Goal: Task Accomplishment & Management: Use online tool/utility

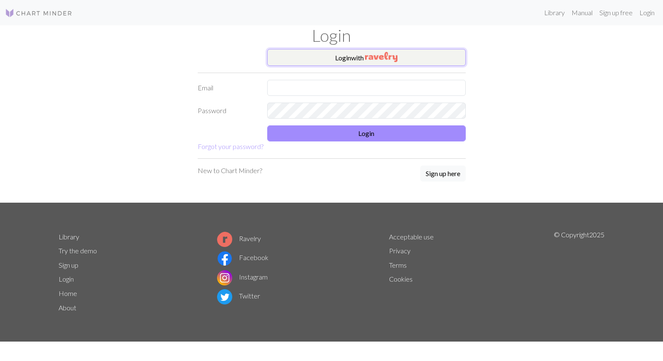
click at [369, 59] on img "button" at bounding box center [381, 57] width 32 height 10
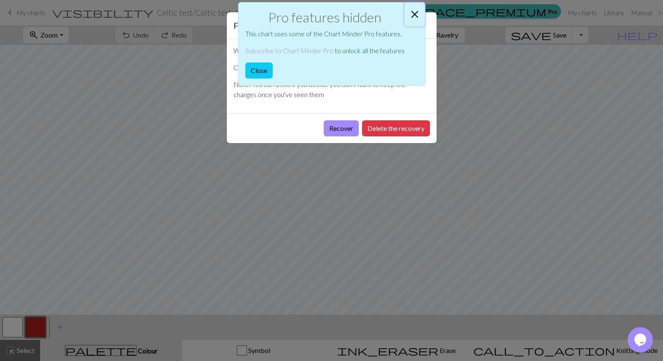
click at [415, 11] on button "Close" at bounding box center [415, 15] width 20 height 24
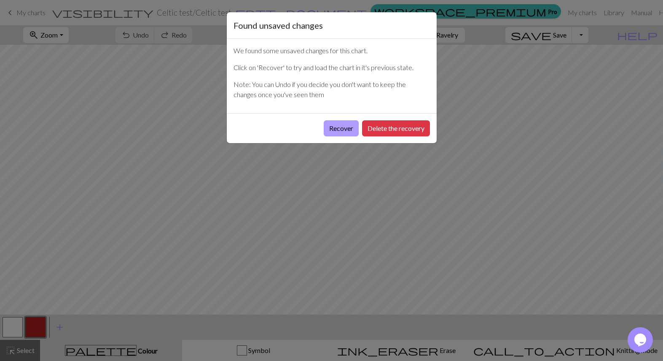
click at [336, 127] on button "Recover" at bounding box center [341, 128] width 35 height 16
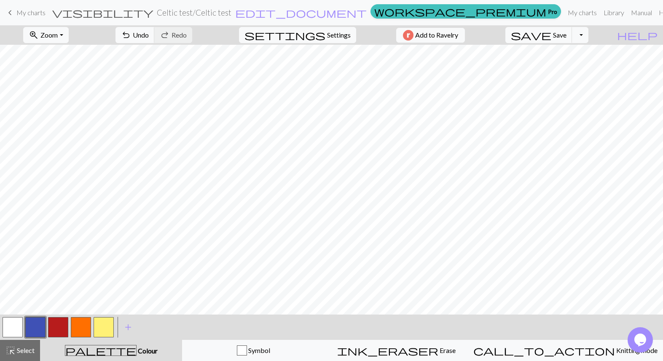
scroll to position [211, 0]
click at [126, 328] on span "add" at bounding box center [128, 327] width 10 height 12
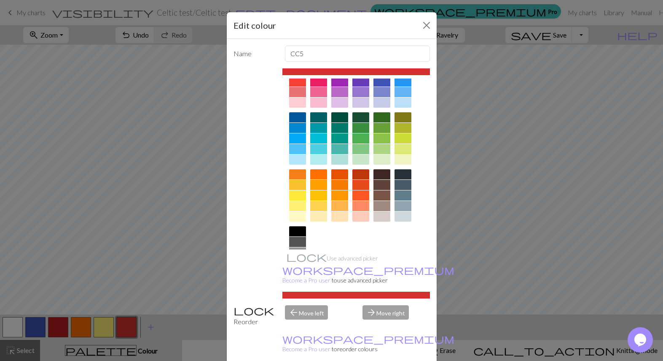
scroll to position [69, 0]
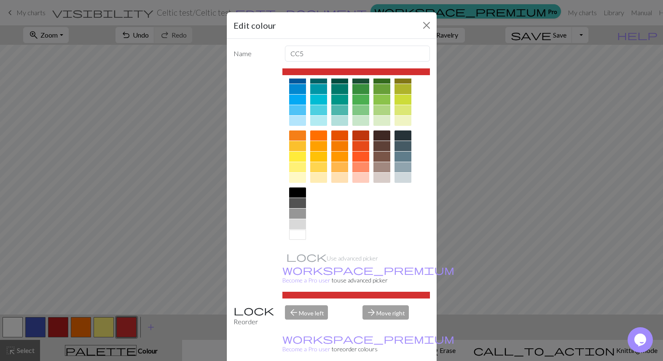
click at [293, 192] on div at bounding box center [297, 192] width 17 height 10
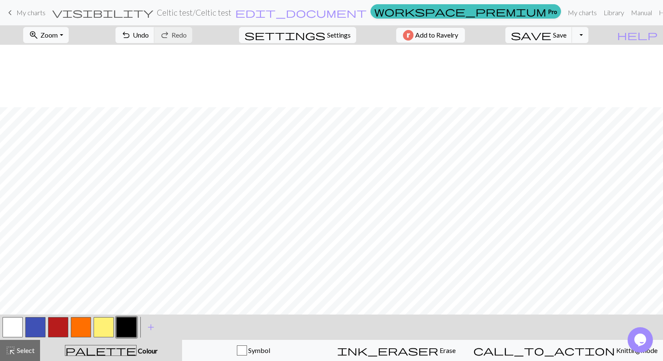
scroll to position [211, 0]
click at [247, 350] on div "button" at bounding box center [242, 350] width 10 height 10
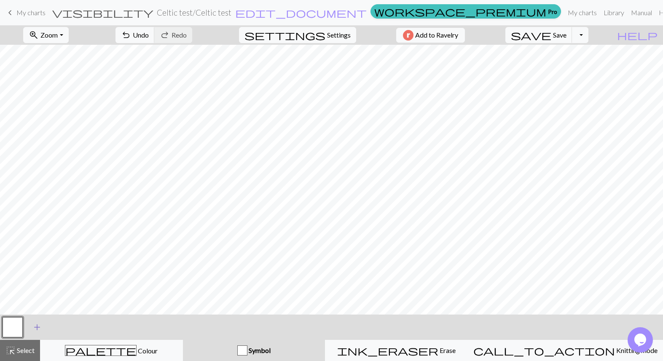
click at [37, 327] on span "add" at bounding box center [37, 327] width 10 height 12
click at [37, 327] on button "button" at bounding box center [35, 327] width 20 height 20
click at [13, 326] on button "button" at bounding box center [13, 327] width 20 height 20
click at [12, 328] on button "button" at bounding box center [13, 327] width 20 height 20
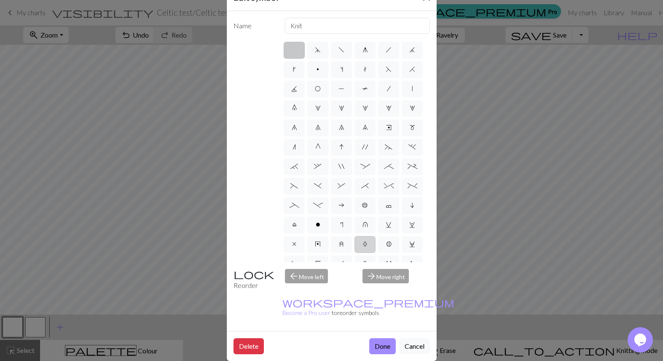
scroll to position [0, 0]
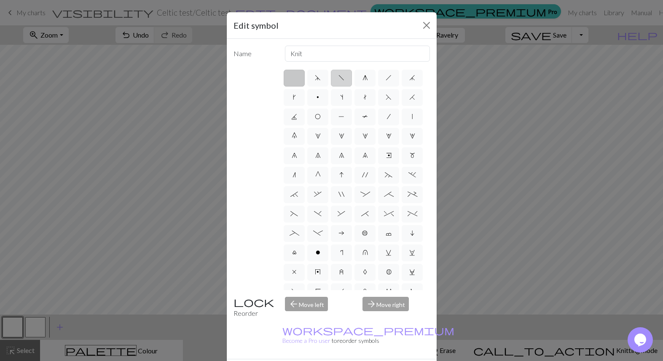
click at [339, 78] on span "f" at bounding box center [342, 77] width 6 height 7
click at [339, 78] on input "f" at bounding box center [341, 75] width 5 height 5
radio input "true"
type input "left leaning decrease"
click at [386, 79] on span "h" at bounding box center [389, 77] width 6 height 7
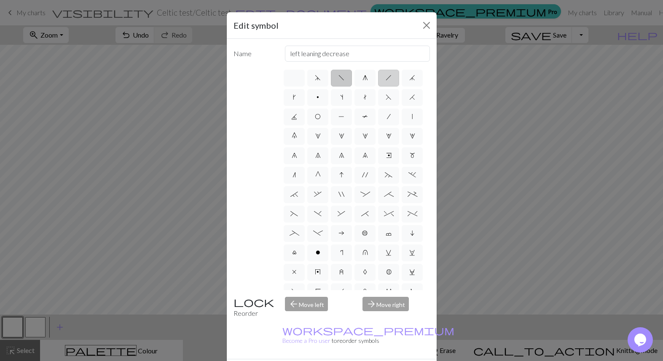
click at [386, 78] on input "h" at bounding box center [388, 75] width 5 height 5
radio input "true"
type input "right leaning decrease"
click at [296, 100] on span "k" at bounding box center [294, 97] width 3 height 7
click at [299, 97] on input "k" at bounding box center [295, 94] width 5 height 5
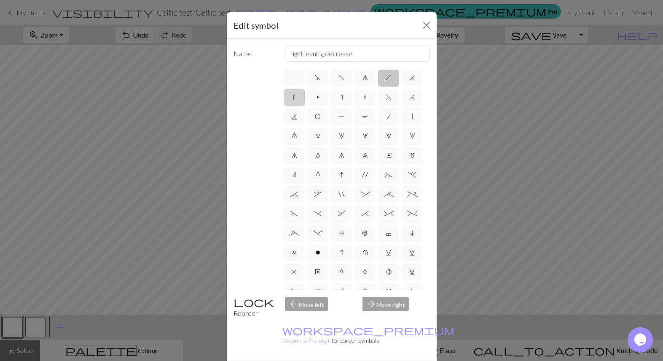
radio input "true"
type input "right leaning increase"
click at [386, 100] on span "F" at bounding box center [389, 97] width 6 height 7
click at [386, 97] on input "F" at bounding box center [388, 94] width 5 height 5
radio input "true"
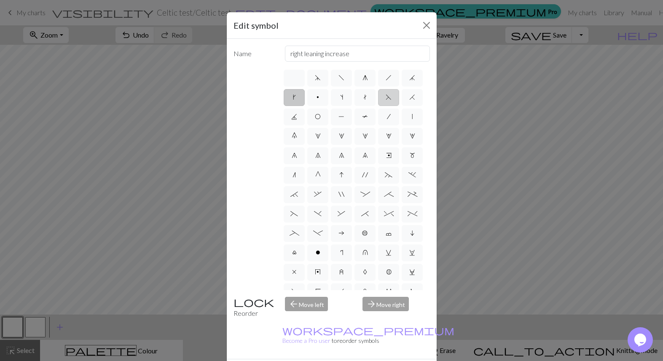
type input "ssk"
click at [410, 100] on span "H" at bounding box center [413, 97] width 6 height 7
click at [410, 97] on input "H" at bounding box center [412, 94] width 5 height 5
radio input "true"
type input "k2tog"
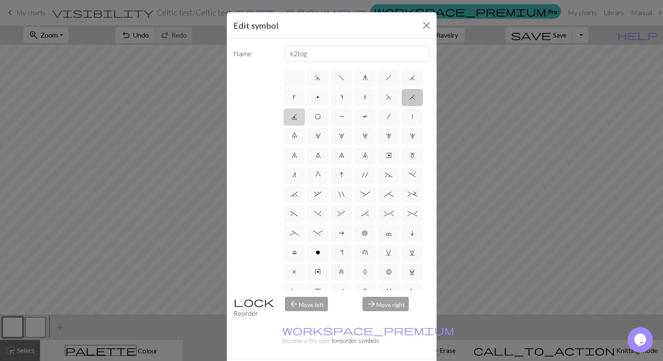
click at [297, 115] on span "J" at bounding box center [294, 116] width 6 height 7
click at [297, 115] on input "J" at bounding box center [293, 113] width 5 height 5
radio input "true"
type input "p3tog"
click at [410, 100] on span "H" at bounding box center [413, 97] width 6 height 7
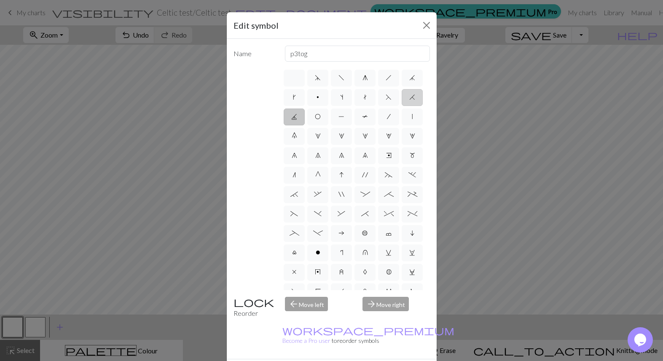
click at [410, 97] on input "H" at bounding box center [412, 94] width 5 height 5
radio input "true"
type input "k2tog"
click at [321, 116] on span "O" at bounding box center [318, 116] width 6 height 7
click at [321, 116] on input "O" at bounding box center [317, 113] width 5 height 5
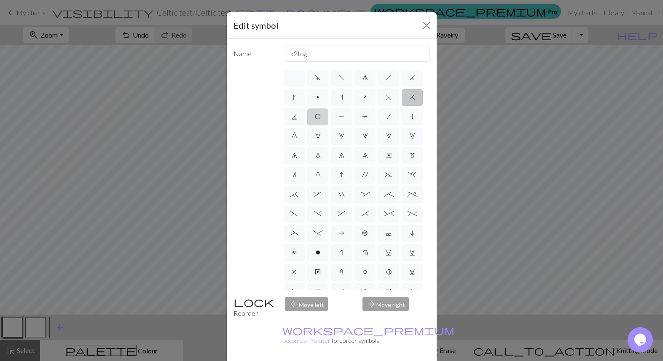
radio input "true"
type input "yo"
click at [345, 119] on span "P" at bounding box center [342, 116] width 6 height 7
click at [344, 117] on input "P" at bounding box center [341, 113] width 5 height 5
radio input "true"
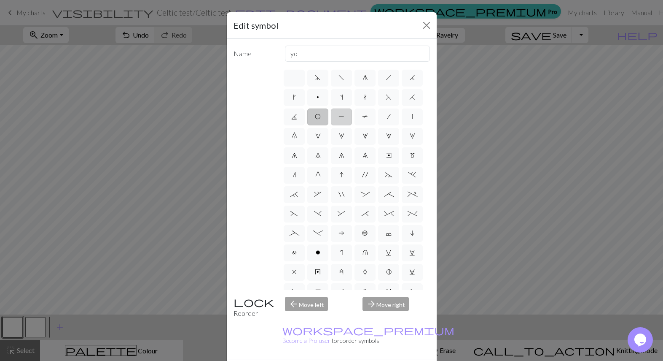
type input "purl"
click at [362, 120] on span "T" at bounding box center [365, 116] width 6 height 7
click at [362, 117] on input "T" at bounding box center [364, 113] width 5 height 5
radio input "true"
type input "ptbl"
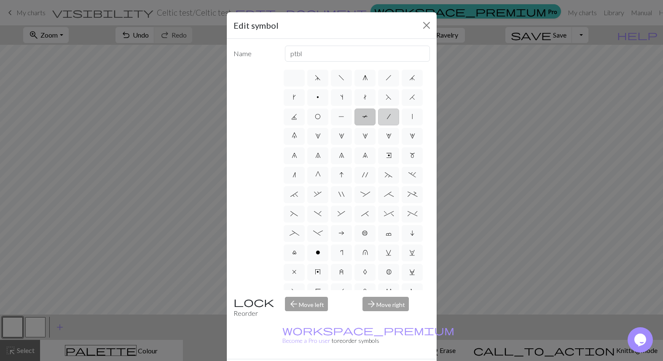
click at [378, 125] on label "/" at bounding box center [388, 116] width 21 height 17
click at [387, 117] on input "/" at bounding box center [389, 113] width 5 height 5
radio input "true"
type input "right leaning decrease"
click at [412, 120] on span "|" at bounding box center [412, 116] width 1 height 7
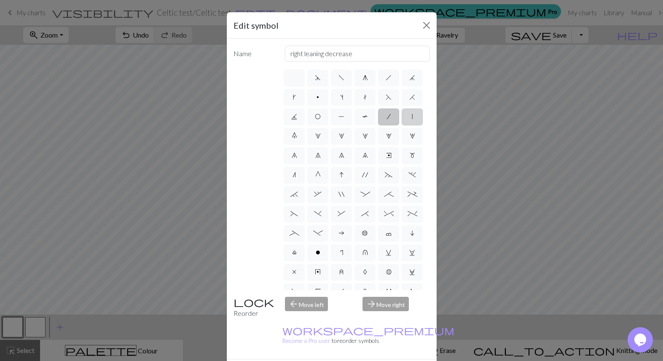
click at [412, 117] on input "|" at bounding box center [414, 113] width 5 height 5
radio input "true"
type input "slip stitch"
click at [315, 178] on span "G" at bounding box center [317, 174] width 5 height 7
click at [315, 175] on input "G" at bounding box center [317, 172] width 5 height 5
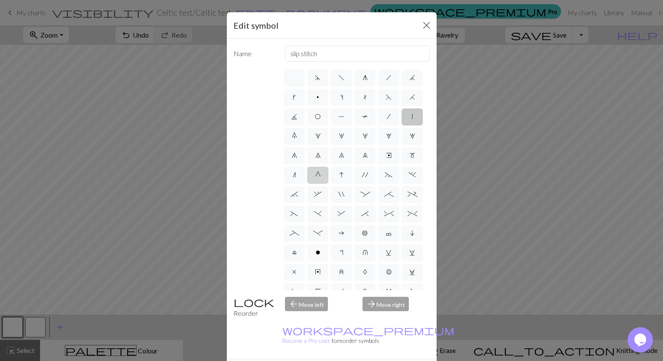
radio input "true"
type input "psso"
click at [365, 178] on span "'" at bounding box center [365, 174] width 6 height 7
click at [365, 175] on input "'" at bounding box center [364, 172] width 5 height 5
radio input "true"
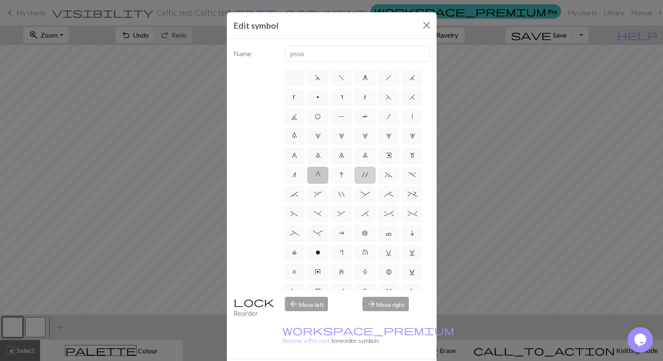
type input "cable extra"
click at [345, 197] on span """ at bounding box center [342, 194] width 6 height 7
click at [344, 194] on input """ at bounding box center [341, 191] width 5 height 5
radio input "true"
click at [298, 217] on span "(" at bounding box center [295, 213] width 8 height 7
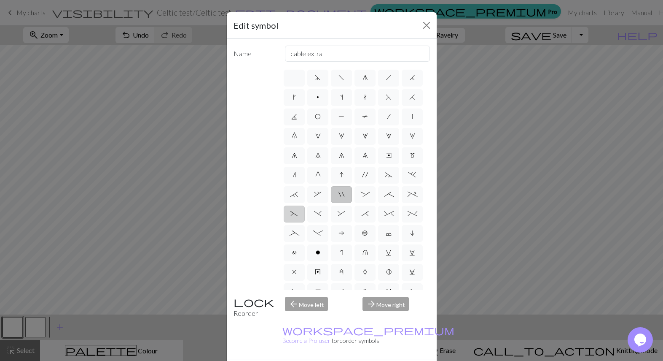
click at [296, 214] on input "(" at bounding box center [293, 210] width 5 height 5
radio input "true"
type input "left part of left 3+ stitch cable, wyif"
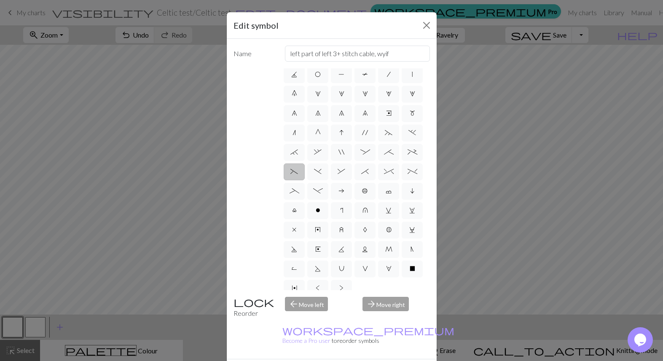
scroll to position [84, 0]
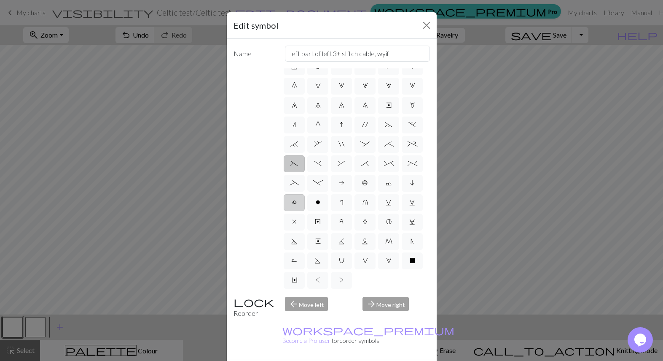
click at [297, 199] on span "l" at bounding box center [294, 202] width 5 height 7
click at [298, 247] on input "l" at bounding box center [294, 249] width 5 height 5
radio input "true"
type input "Twisted stitch"
click at [364, 225] on span "A" at bounding box center [365, 221] width 4 height 7
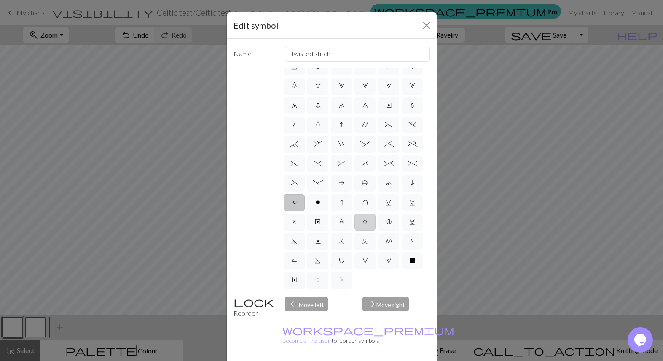
click at [364, 267] on input "A" at bounding box center [365, 269] width 5 height 5
radio input "true"
click at [345, 237] on span "K" at bounding box center [342, 240] width 6 height 7
click at [344, 286] on input "K" at bounding box center [341, 288] width 5 height 5
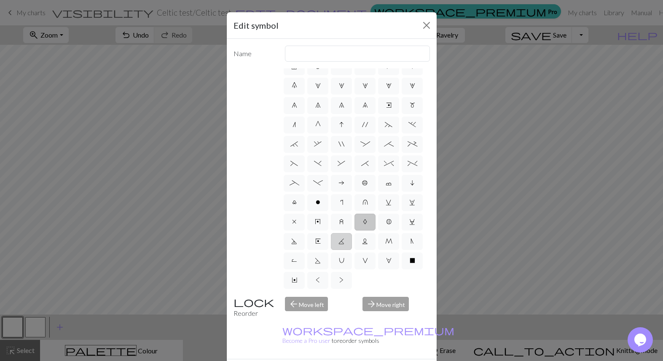
radio input "true"
type input "p2tog tbl"
click at [411, 240] on span "N" at bounding box center [412, 240] width 3 height 7
click at [411, 286] on input "N" at bounding box center [413, 288] width 5 height 5
radio input "true"
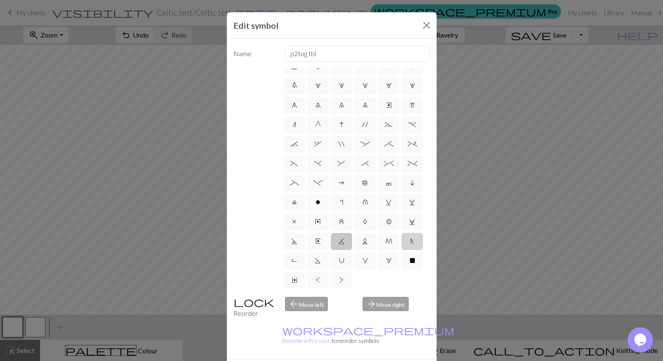
type input "skp"
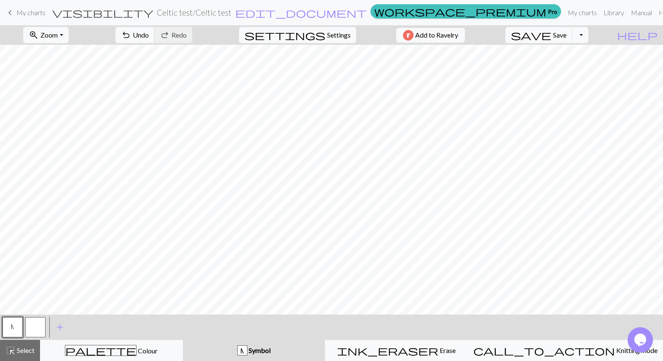
click at [11, 329] on span "N" at bounding box center [12, 326] width 3 height 7
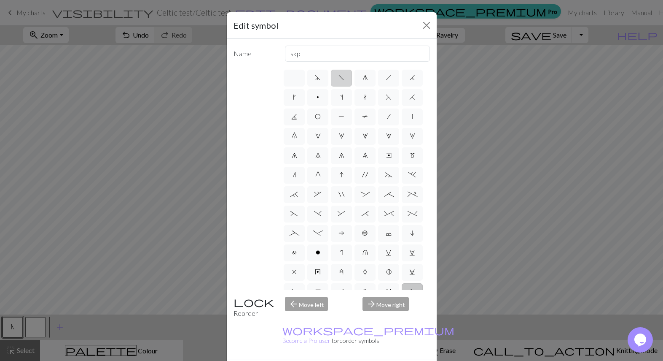
click at [339, 76] on span "f" at bounding box center [342, 77] width 6 height 7
click at [339, 76] on input "f" at bounding box center [341, 75] width 5 height 5
radio input "true"
type input "left leaning decrease"
click at [339, 78] on span "f" at bounding box center [342, 77] width 6 height 7
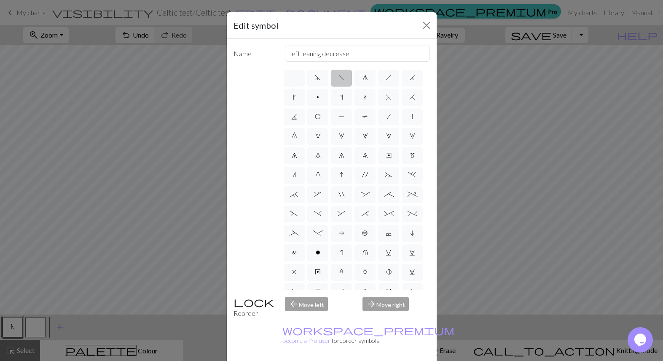
click at [339, 78] on input "f" at bounding box center [341, 75] width 5 height 5
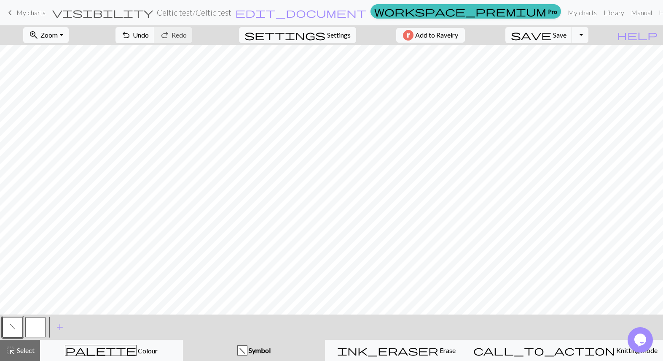
click at [38, 330] on button "button" at bounding box center [35, 327] width 20 height 20
click at [35, 326] on button "button" at bounding box center [35, 327] width 20 height 20
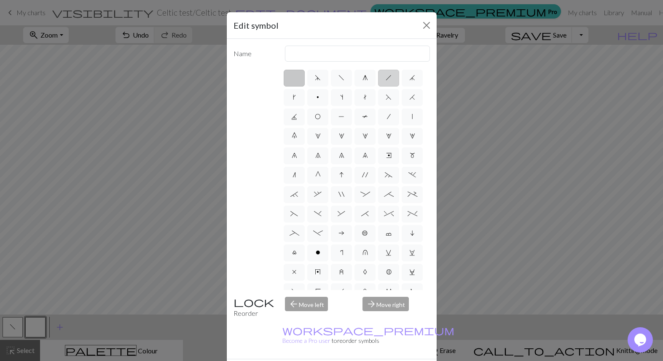
click at [386, 78] on span "h" at bounding box center [389, 77] width 6 height 7
click at [386, 78] on input "h" at bounding box center [388, 75] width 5 height 5
radio input "true"
type input "right leaning decrease"
click at [410, 100] on span "H" at bounding box center [413, 97] width 6 height 7
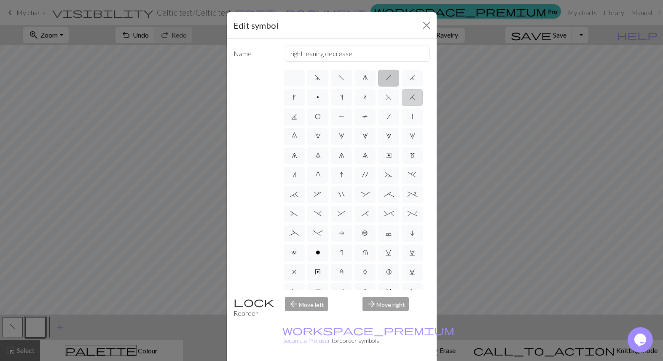
click at [410, 97] on input "H" at bounding box center [412, 94] width 5 height 5
radio input "true"
type input "k2tog"
click at [410, 100] on span "H" at bounding box center [413, 97] width 6 height 7
click at [410, 97] on input "H" at bounding box center [412, 94] width 5 height 5
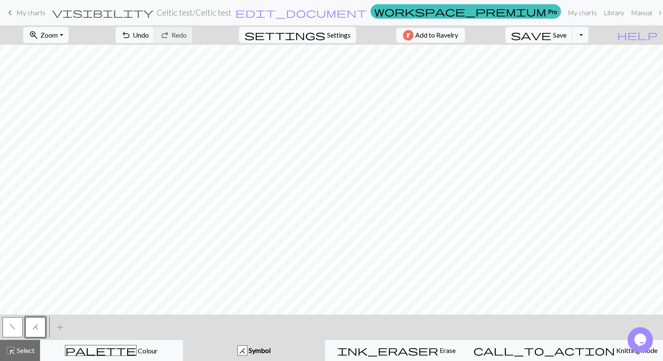
click at [9, 327] on button "f" at bounding box center [13, 327] width 20 height 20
click at [12, 329] on span "f" at bounding box center [13, 326] width 6 height 7
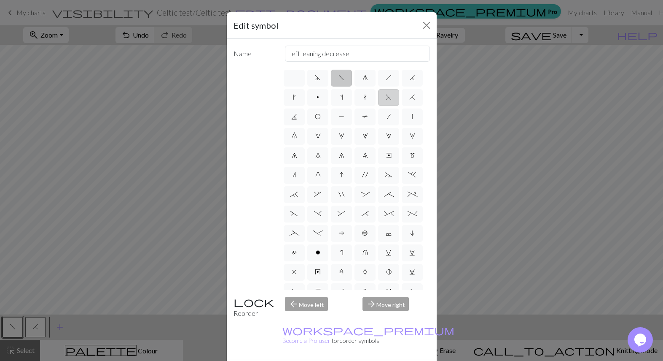
click at [386, 100] on span "F" at bounding box center [389, 97] width 6 height 7
click at [386, 97] on input "F" at bounding box center [388, 94] width 5 height 5
radio input "true"
type input "ssk"
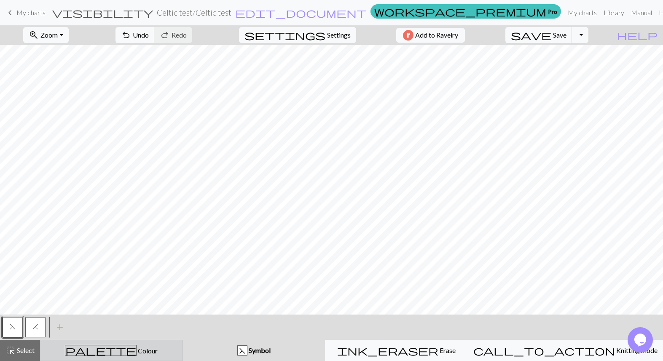
click at [160, 350] on div "palette Colour Colour" at bounding box center [112, 350] width 132 height 11
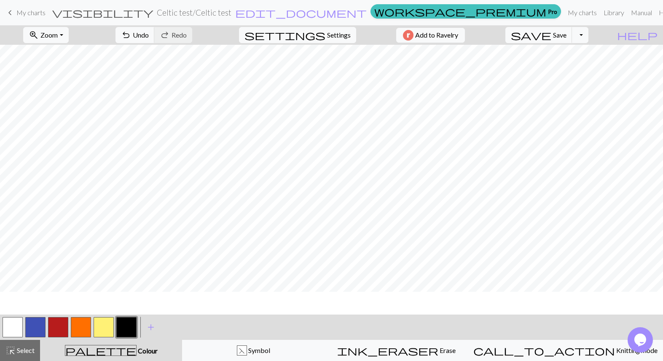
scroll to position [169, 0]
click at [56, 330] on button "button" at bounding box center [58, 327] width 20 height 20
click at [137, 352] on span "Colour" at bounding box center [147, 350] width 21 height 8
click at [57, 326] on button "button" at bounding box center [58, 327] width 20 height 20
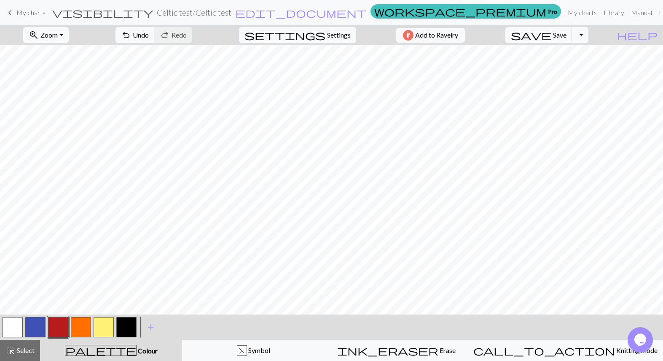
click at [80, 328] on button "button" at bounding box center [81, 327] width 20 height 20
click at [129, 331] on button "button" at bounding box center [126, 327] width 20 height 20
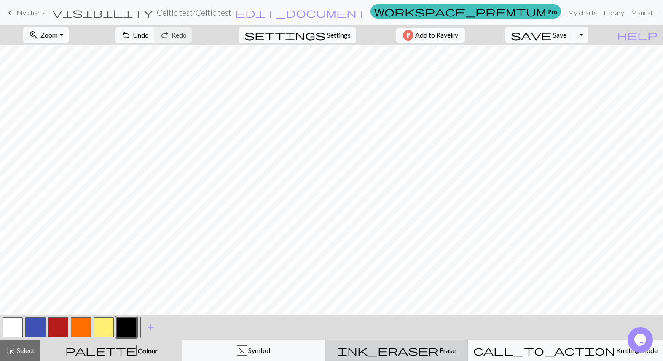
click at [439, 348] on span "Erase" at bounding box center [447, 350] width 17 height 8
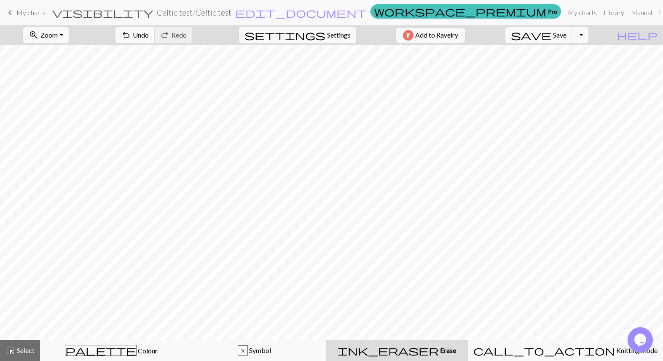
click at [131, 35] on span "undo" at bounding box center [126, 35] width 10 height 12
click at [271, 350] on span "Symbol" at bounding box center [259, 350] width 23 height 8
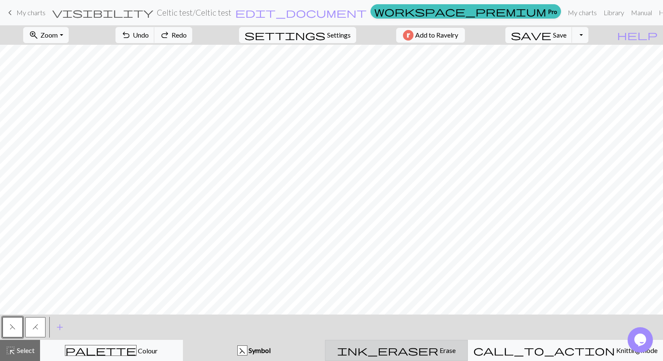
click at [412, 351] on div "ink_eraser Erase Erase" at bounding box center [397, 350] width 132 height 10
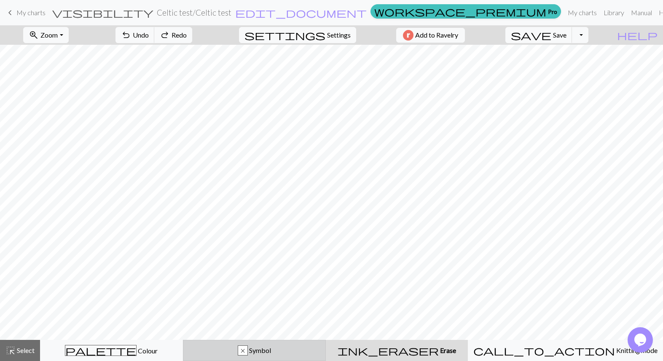
click at [248, 352] on div "x" at bounding box center [242, 350] width 9 height 10
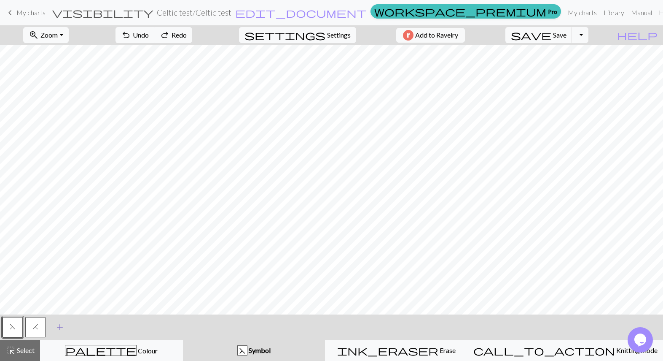
click at [60, 325] on span "add" at bounding box center [60, 327] width 10 height 12
click at [59, 331] on button "button" at bounding box center [58, 327] width 20 height 20
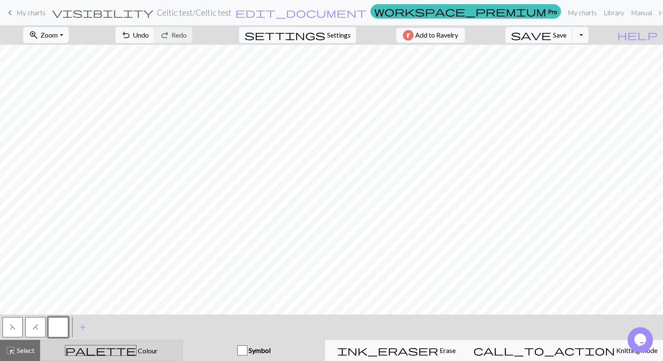
click at [82, 349] on div "palette Colour Colour" at bounding box center [112, 350] width 132 height 11
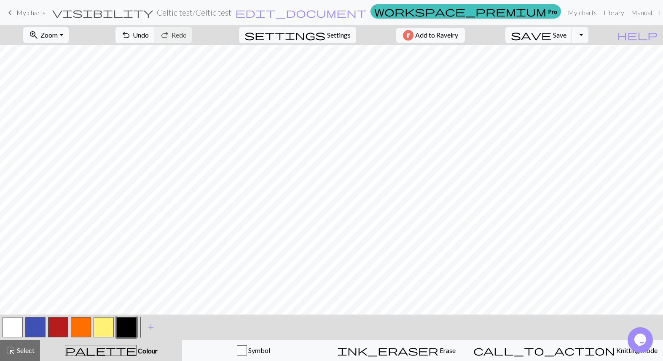
click at [11, 328] on button "button" at bounding box center [13, 327] width 20 height 20
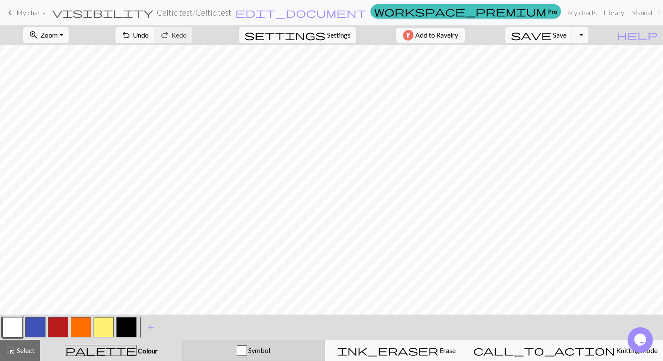
click at [247, 353] on div "button" at bounding box center [242, 350] width 10 height 10
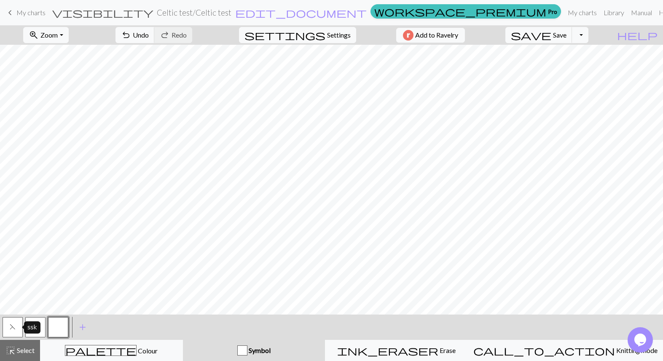
click at [11, 327] on span "F" at bounding box center [13, 326] width 6 height 7
click at [34, 325] on span "H" at bounding box center [35, 326] width 6 height 7
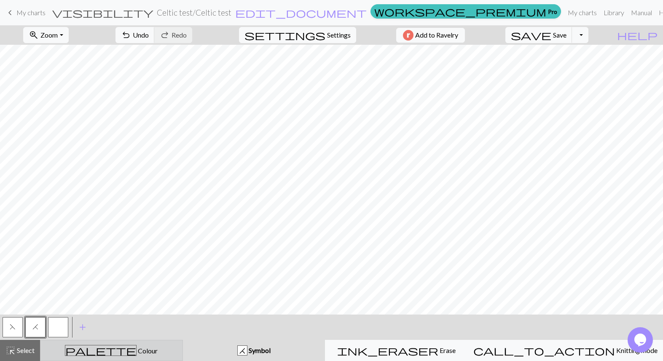
click at [137, 349] on span "Colour" at bounding box center [147, 350] width 21 height 8
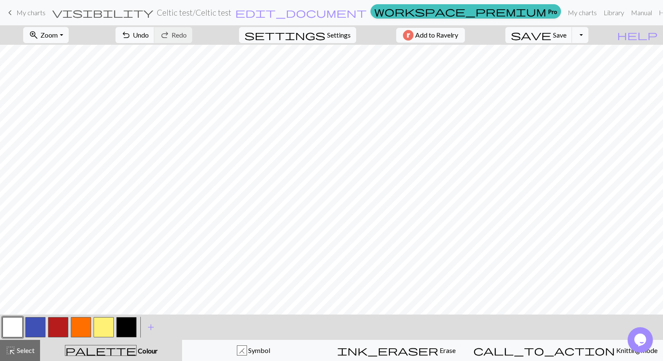
click at [59, 327] on button "button" at bounding box center [58, 327] width 20 height 20
click at [59, 329] on button "button" at bounding box center [58, 327] width 20 height 20
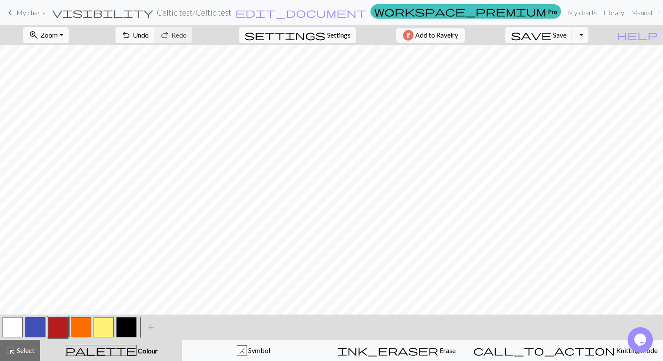
click at [81, 328] on button "button" at bounding box center [81, 327] width 20 height 20
click at [60, 326] on button "button" at bounding box center [58, 327] width 20 height 20
drag, startPoint x: 80, startPoint y: 330, endPoint x: 88, endPoint y: 309, distance: 22.7
click at [80, 330] on button "button" at bounding box center [81, 327] width 20 height 20
click at [79, 326] on button "button" at bounding box center [81, 327] width 20 height 20
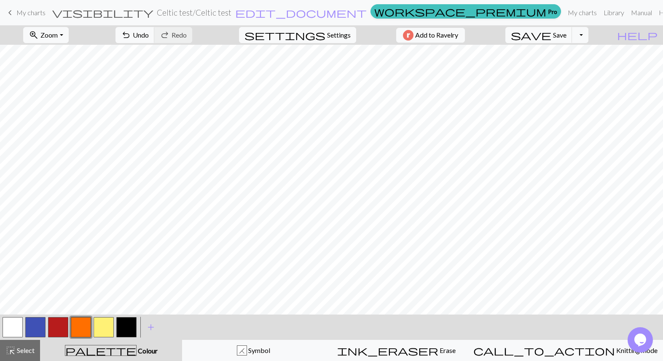
click at [63, 325] on button "button" at bounding box center [58, 327] width 20 height 20
click at [84, 329] on button "button" at bounding box center [81, 327] width 20 height 20
click at [302, 349] on div "H Symbol" at bounding box center [254, 350] width 132 height 10
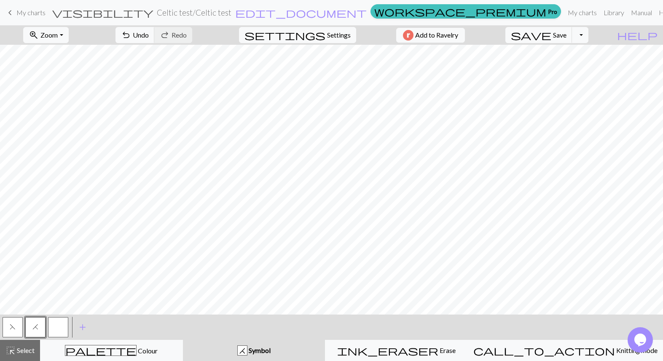
click at [10, 328] on span "F" at bounding box center [13, 326] width 6 height 7
click at [36, 324] on span "H" at bounding box center [35, 326] width 6 height 7
click at [102, 349] on span "palette" at bounding box center [100, 350] width 71 height 12
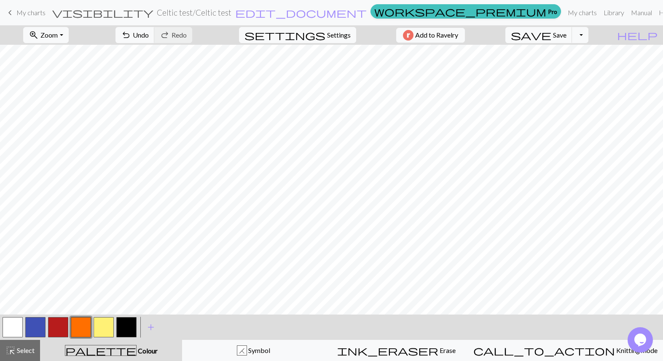
click at [127, 327] on button "button" at bounding box center [126, 327] width 20 height 20
click at [8, 332] on button "button" at bounding box center [13, 327] width 20 height 20
click at [127, 324] on button "button" at bounding box center [126, 327] width 20 height 20
click at [16, 323] on button "button" at bounding box center [13, 327] width 20 height 20
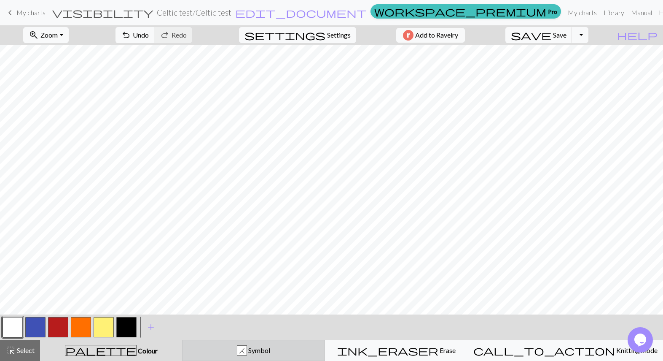
click at [270, 350] on span "Symbol" at bounding box center [258, 350] width 23 height 8
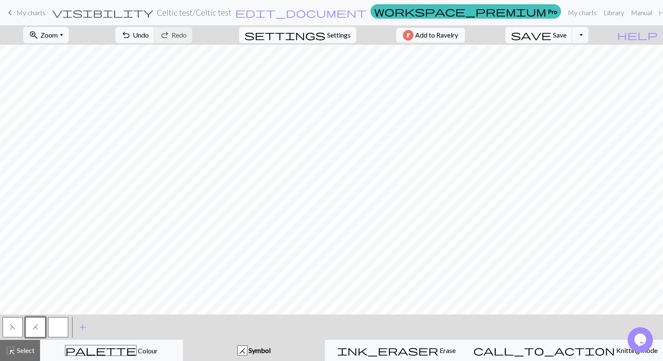
click at [57, 326] on button "button" at bounding box center [58, 327] width 20 height 20
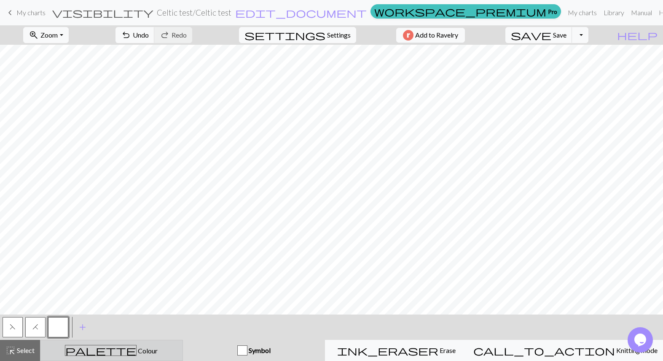
click at [98, 352] on div "palette Colour Colour" at bounding box center [112, 350] width 132 height 11
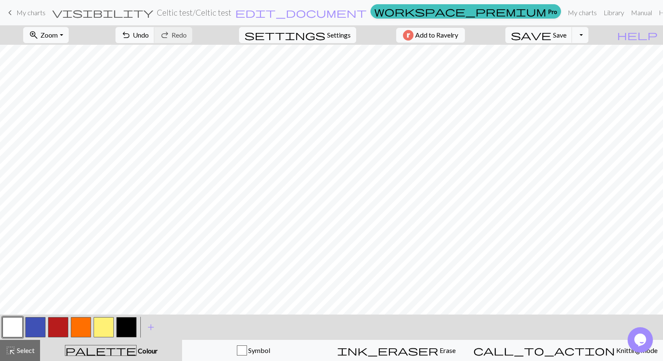
click at [79, 330] on button "button" at bounding box center [81, 327] width 20 height 20
click at [30, 325] on button "button" at bounding box center [35, 327] width 20 height 20
click at [33, 326] on button "button" at bounding box center [35, 327] width 20 height 20
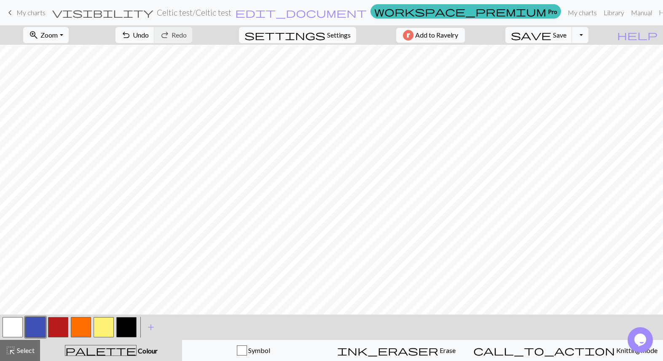
click at [11, 327] on button "button" at bounding box center [13, 327] width 20 height 20
click at [39, 327] on button "button" at bounding box center [35, 327] width 20 height 20
click at [12, 328] on button "button" at bounding box center [13, 327] width 20 height 20
click at [38, 327] on button "button" at bounding box center [35, 327] width 20 height 20
click at [58, 326] on button "button" at bounding box center [58, 327] width 20 height 20
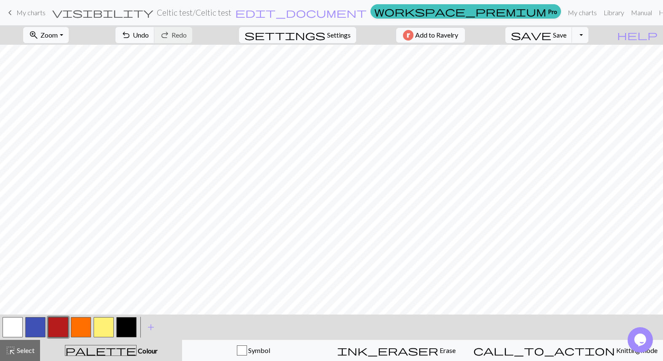
click at [57, 329] on button "button" at bounding box center [58, 327] width 20 height 20
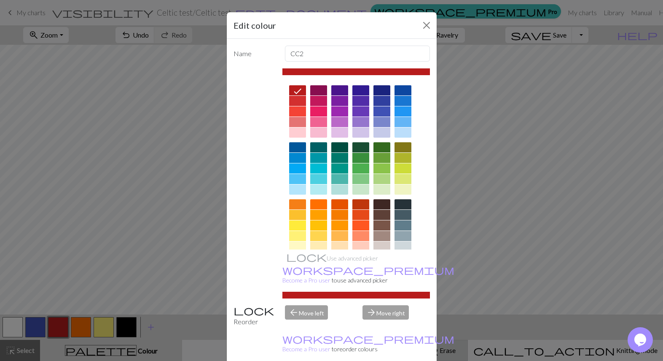
drag, startPoint x: 383, startPoint y: 353, endPoint x: 379, endPoint y: 342, distance: 11.5
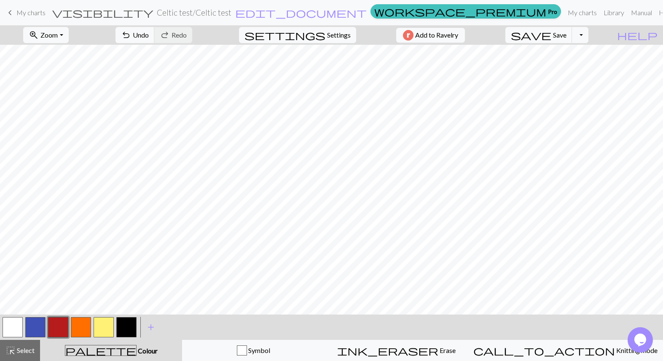
click at [13, 329] on button "button" at bounding box center [13, 327] width 20 height 20
click at [60, 333] on button "button" at bounding box center [58, 327] width 20 height 20
click at [13, 327] on button "button" at bounding box center [13, 327] width 20 height 20
click at [59, 328] on button "button" at bounding box center [58, 327] width 20 height 20
click at [34, 327] on button "button" at bounding box center [35, 327] width 20 height 20
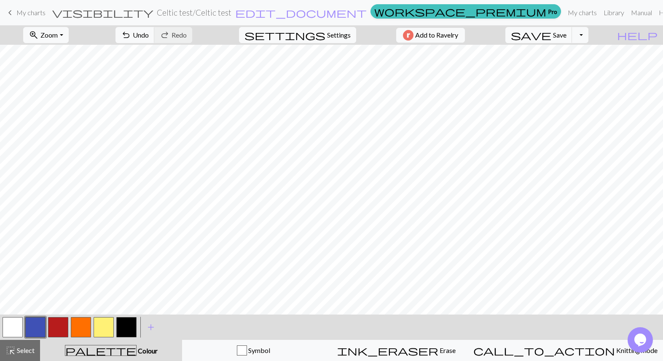
click at [63, 328] on button "button" at bounding box center [58, 327] width 20 height 20
click at [59, 332] on button "button" at bounding box center [58, 327] width 20 height 20
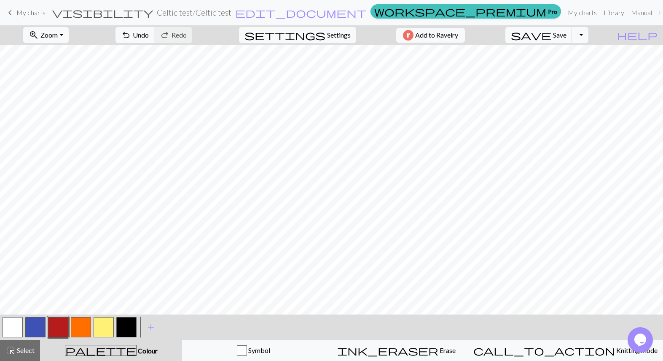
click at [8, 326] on button "button" at bounding box center [13, 327] width 20 height 20
click at [58, 331] on button "button" at bounding box center [58, 327] width 20 height 20
click at [35, 327] on button "button" at bounding box center [35, 327] width 20 height 20
click at [84, 329] on button "button" at bounding box center [81, 327] width 20 height 20
click at [33, 324] on button "button" at bounding box center [35, 327] width 20 height 20
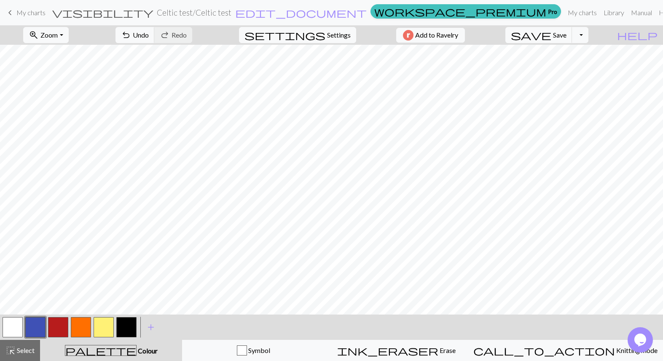
click at [127, 327] on button "button" at bounding box center [126, 327] width 20 height 20
click at [31, 322] on button "button" at bounding box center [35, 327] width 20 height 20
click at [57, 328] on button "button" at bounding box center [58, 327] width 20 height 20
click at [334, 32] on span "Settings" at bounding box center [339, 35] width 24 height 10
select select "aran"
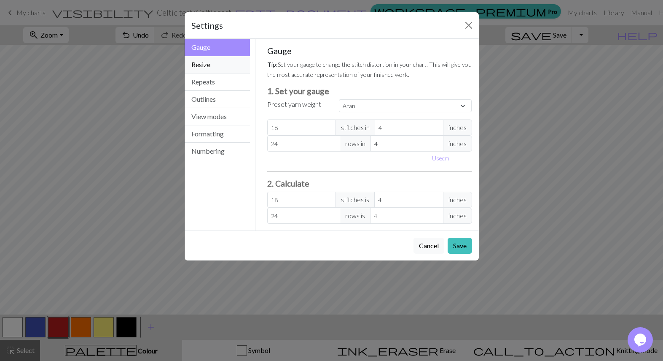
click at [218, 64] on button "Resize" at bounding box center [218, 64] width 66 height 17
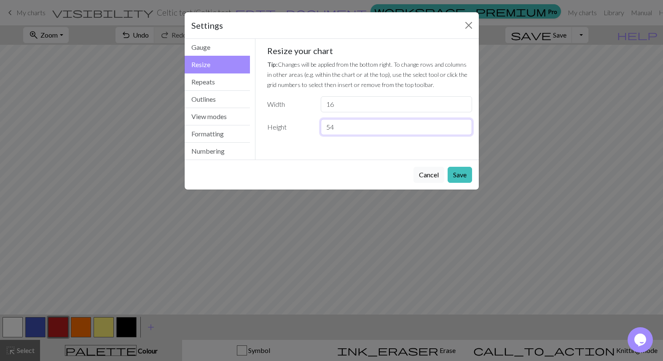
drag, startPoint x: 349, startPoint y: 129, endPoint x: 323, endPoint y: 127, distance: 25.4
click at [323, 127] on input "54" at bounding box center [396, 127] width 151 height 16
type input "65"
click at [465, 176] on button "Save" at bounding box center [460, 175] width 24 height 16
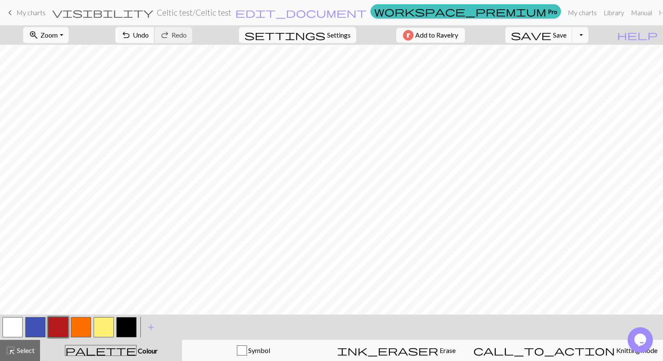
click at [149, 34] on span "Undo" at bounding box center [141, 35] width 16 height 8
click at [327, 33] on span "Settings" at bounding box center [339, 35] width 24 height 10
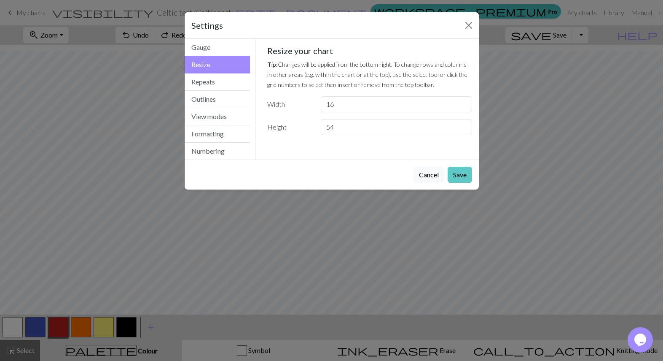
click at [464, 175] on button "Save" at bounding box center [460, 175] width 24 height 16
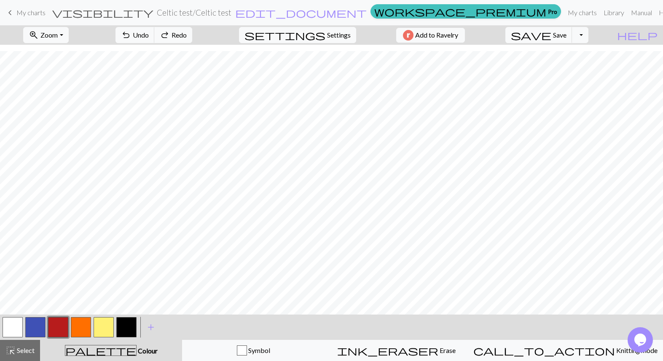
click at [464, 175] on div "Settings Resize Gauge Resize Repeats Outlines View modes Formatting Numbering G…" at bounding box center [331, 180] width 663 height 361
click at [327, 36] on span "Settings" at bounding box center [339, 35] width 24 height 10
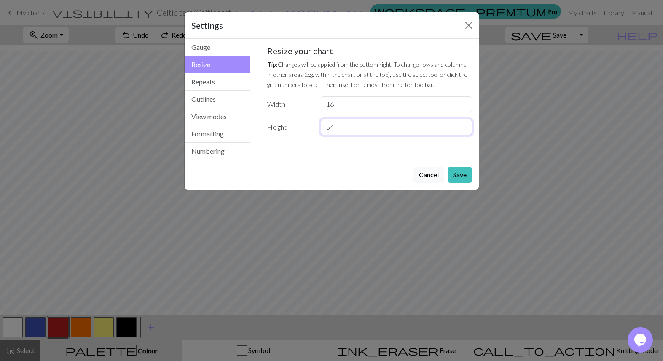
drag, startPoint x: 345, startPoint y: 127, endPoint x: 317, endPoint y: 126, distance: 28.3
click at [317, 126] on div "54" at bounding box center [396, 127] width 161 height 16
type input "65"
click at [462, 174] on button "Save" at bounding box center [460, 175] width 24 height 16
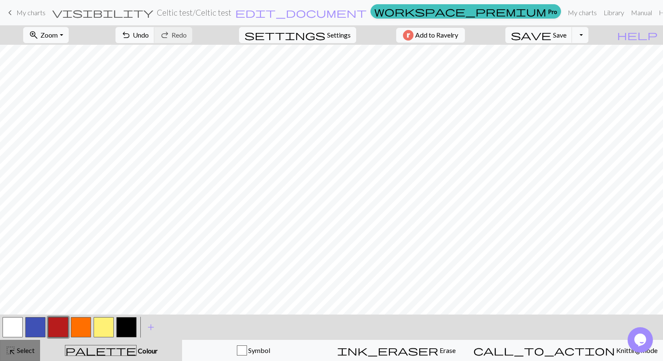
click at [18, 350] on span "Select" at bounding box center [25, 350] width 19 height 8
click at [12, 347] on span "highlight_alt" at bounding box center [10, 350] width 10 height 12
click at [9, 350] on span "highlight_alt" at bounding box center [10, 350] width 10 height 12
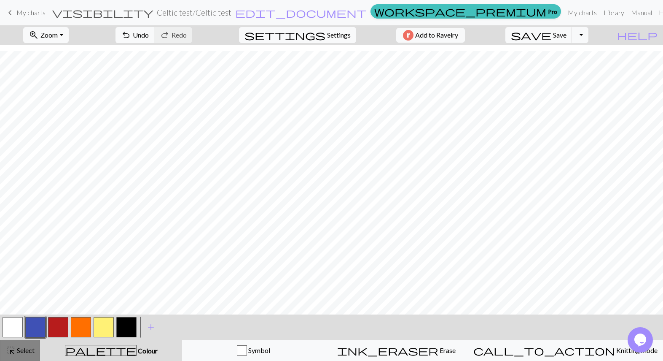
click at [9, 350] on span "highlight_alt" at bounding box center [10, 350] width 10 height 12
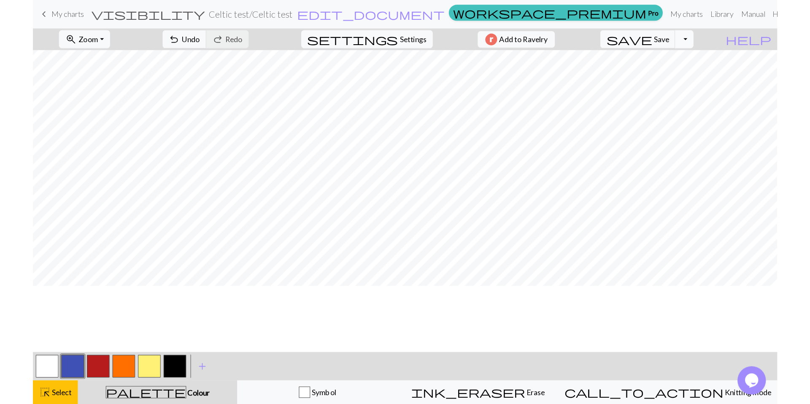
scroll to position [0, 0]
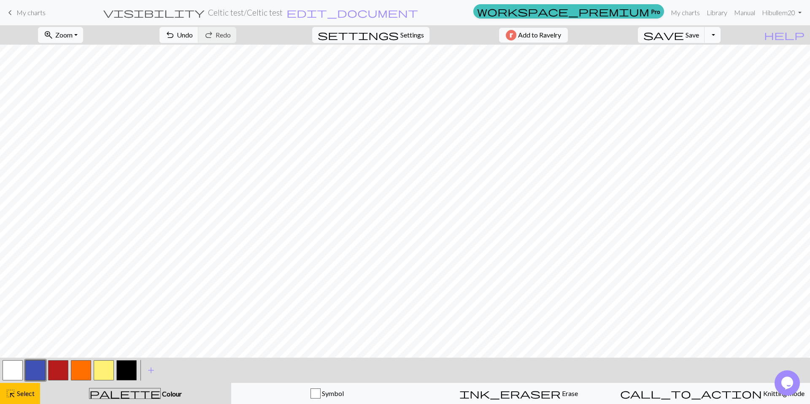
click at [663, 36] on button "Toggle Dropdown" at bounding box center [712, 35] width 16 height 16
click at [663, 34] on span "save" at bounding box center [663, 35] width 40 height 12
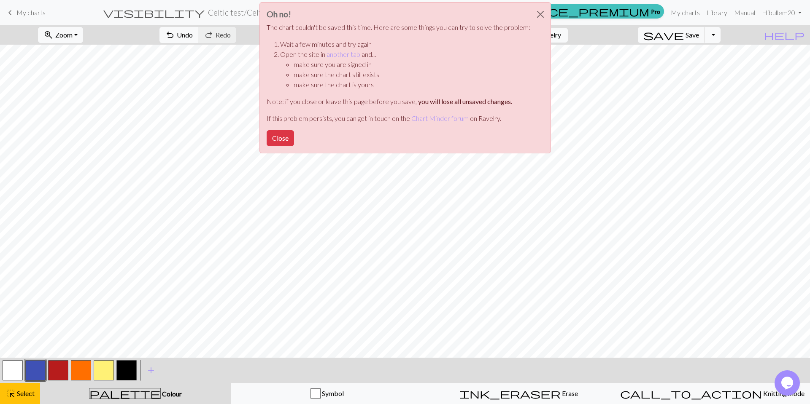
click at [663, 33] on div "Oh no! The chart couldn't be saved this time. Here are some things you can try …" at bounding box center [405, 80] width 810 height 160
click at [537, 14] on button "Close" at bounding box center [540, 15] width 20 height 24
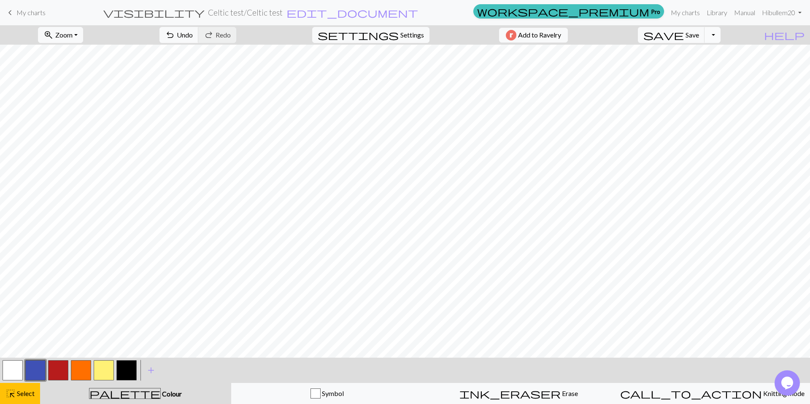
click at [663, 35] on button "Toggle Dropdown" at bounding box center [712, 35] width 16 height 16
click at [663, 68] on button "save_alt Download" at bounding box center [650, 66] width 139 height 13
click at [383, 26] on button "Download" at bounding box center [384, 27] width 41 height 16
